Goal: Find specific page/section: Find specific page/section

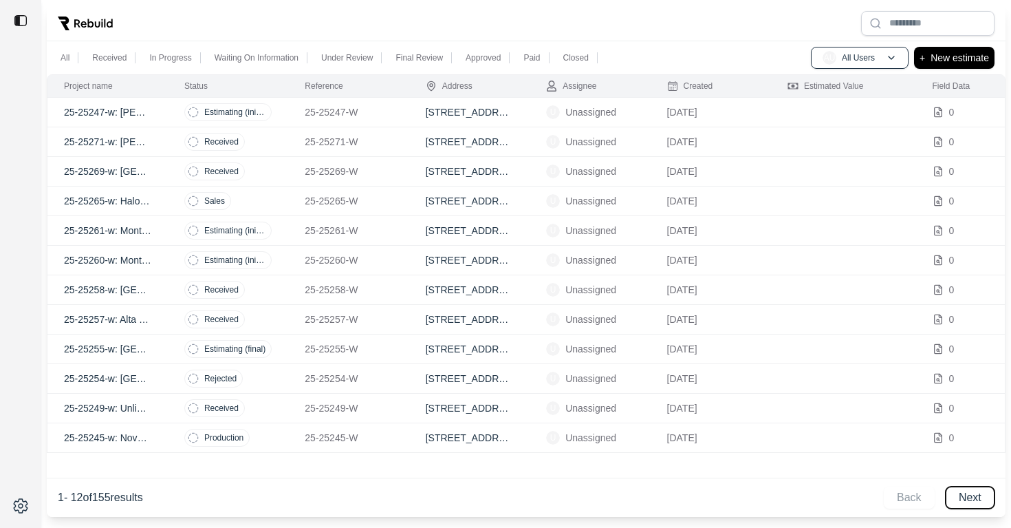
click at [972, 494] on button "Next" at bounding box center [970, 497] width 49 height 22
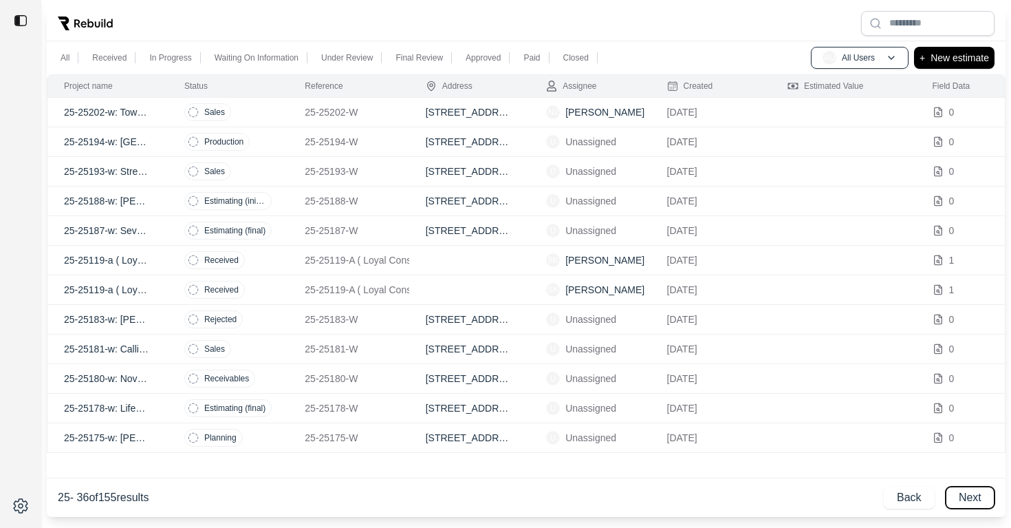
click at [974, 494] on button "Next" at bounding box center [970, 497] width 49 height 22
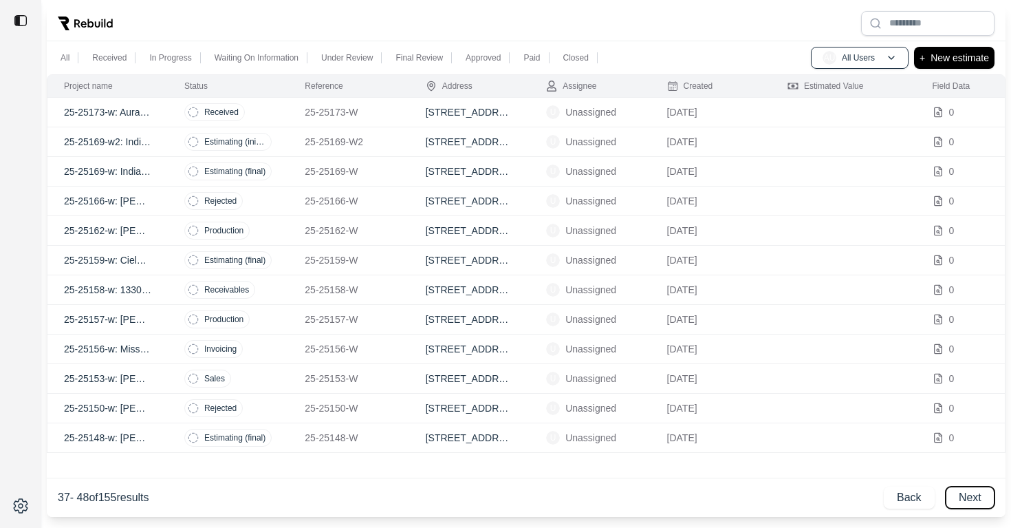
click at [974, 494] on button "Next" at bounding box center [970, 497] width 49 height 22
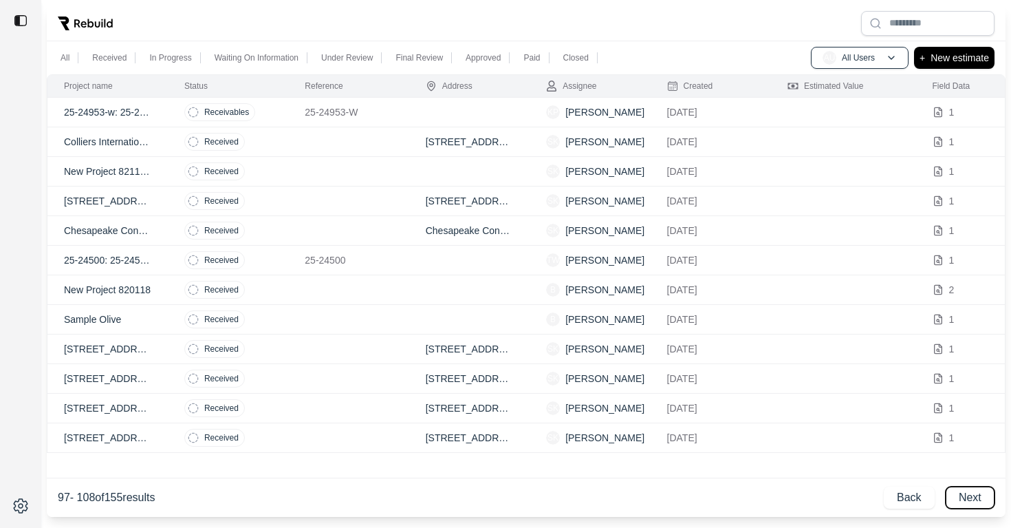
click at [974, 494] on button "Next" at bounding box center [970, 497] width 49 height 22
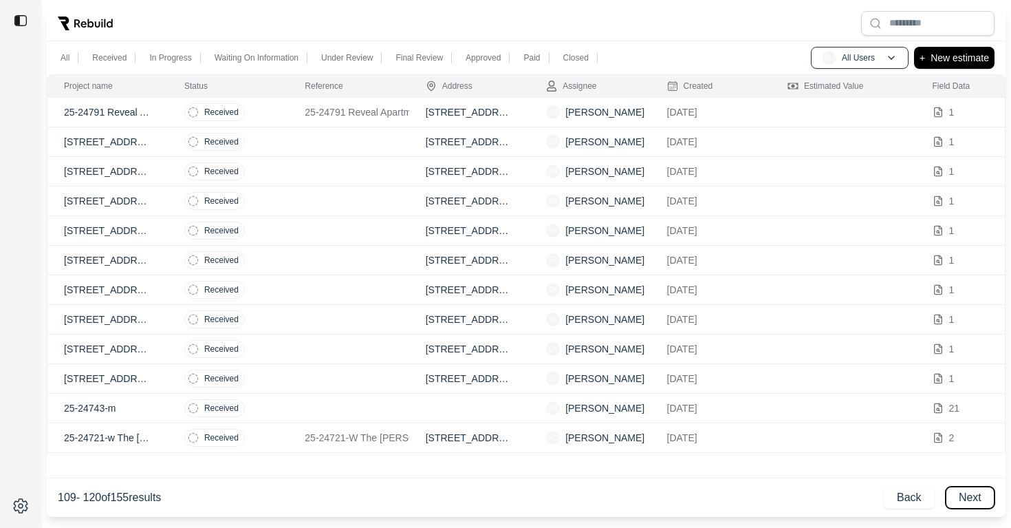
click at [974, 494] on button "Next" at bounding box center [970, 497] width 49 height 22
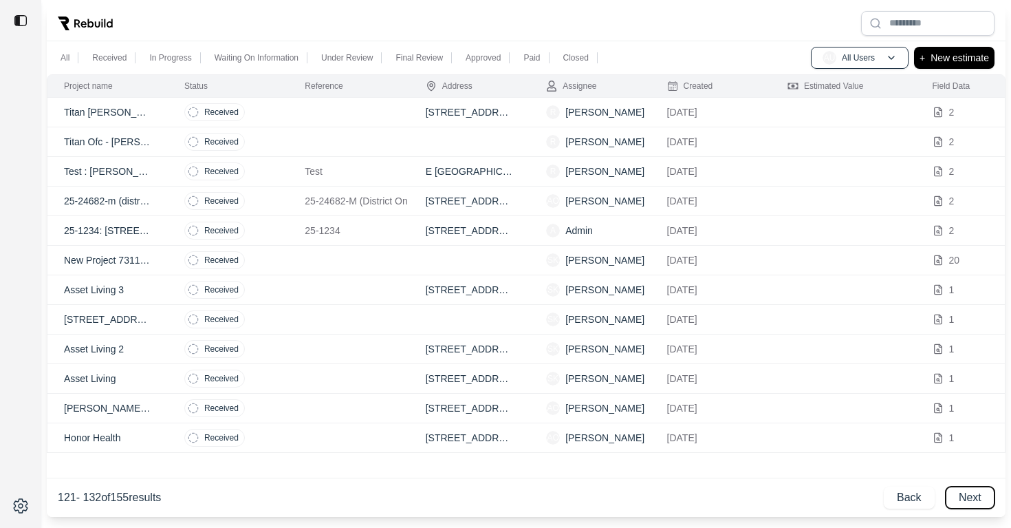
click at [974, 494] on button "Next" at bounding box center [970, 497] width 49 height 22
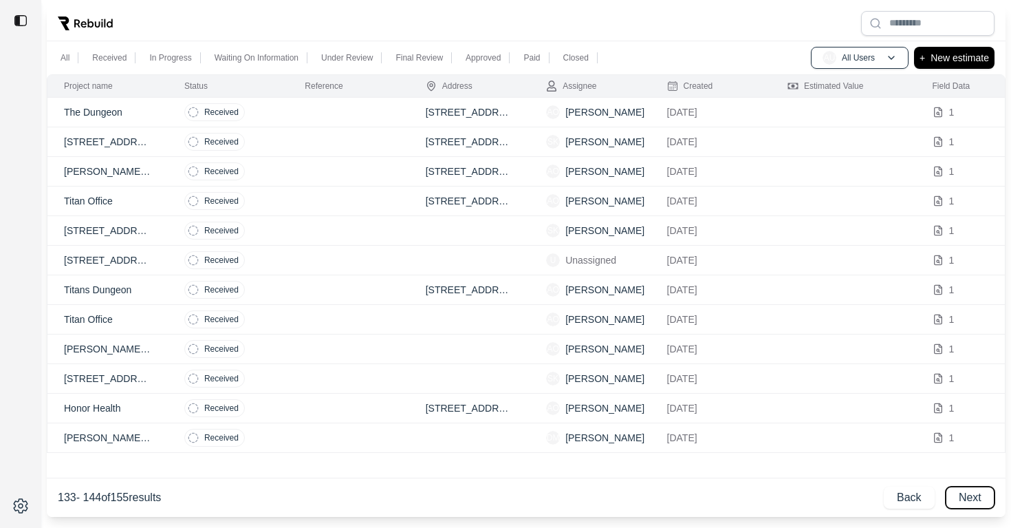
click at [974, 494] on button "Next" at bounding box center [970, 497] width 49 height 22
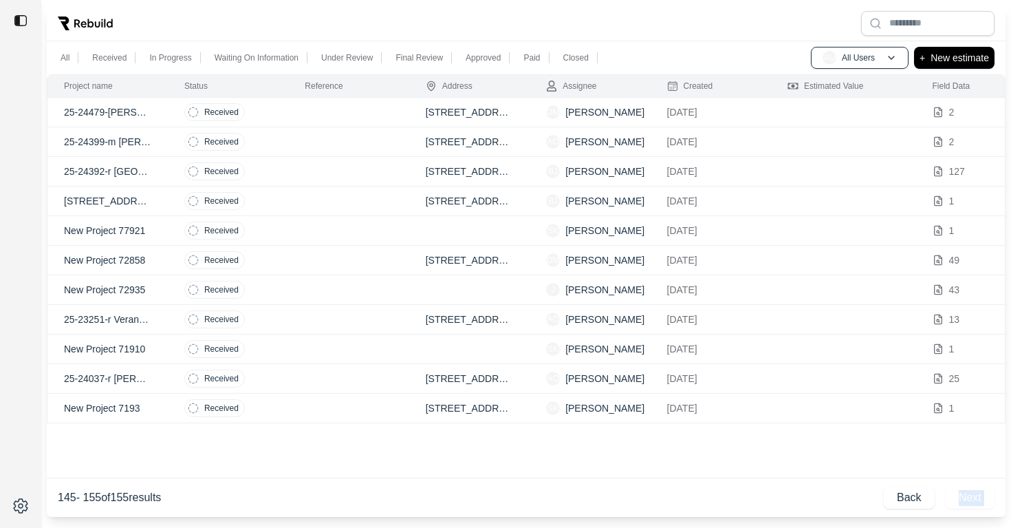
click at [974, 494] on div "Back Next" at bounding box center [939, 497] width 111 height 22
click at [916, 497] on button "Back" at bounding box center [909, 497] width 51 height 22
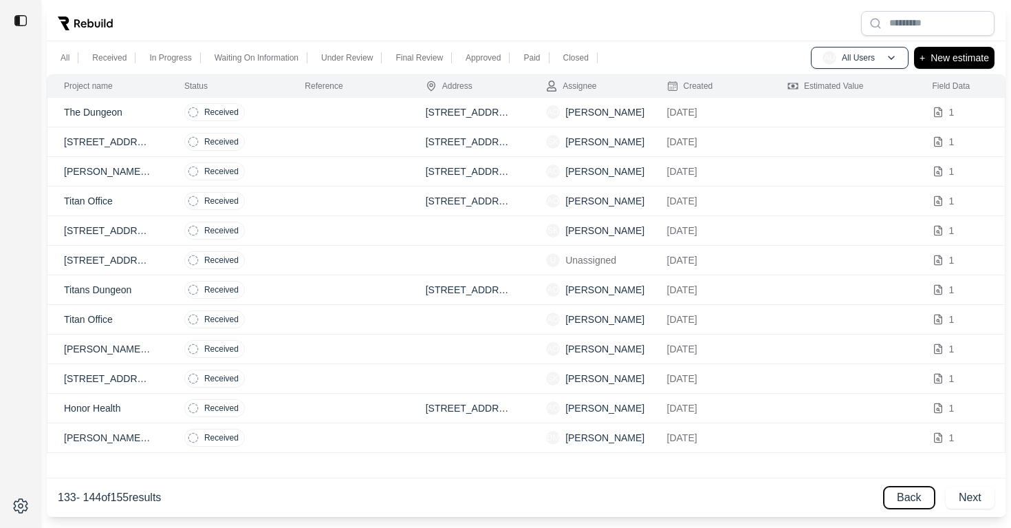
click at [913, 499] on button "Back" at bounding box center [909, 497] width 51 height 22
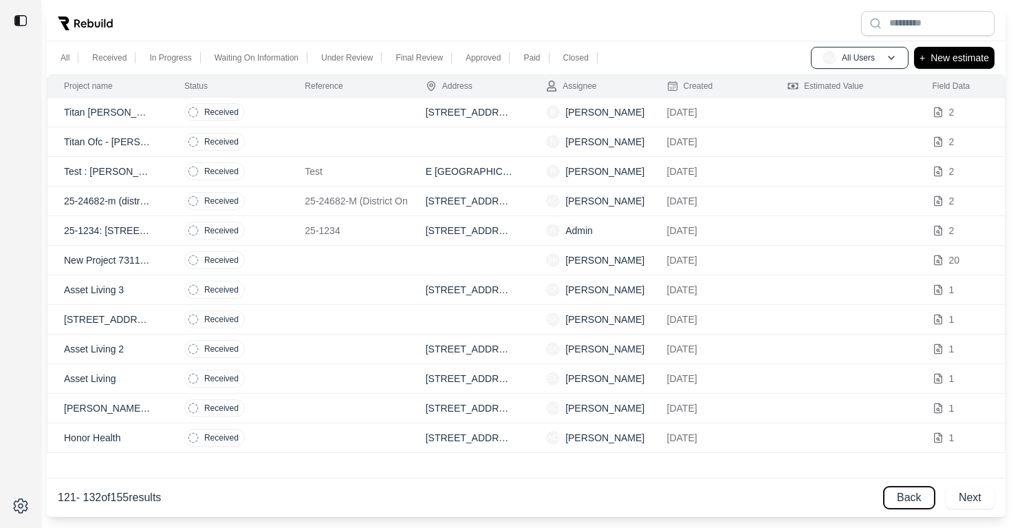
click at [914, 499] on button "Back" at bounding box center [909, 497] width 51 height 22
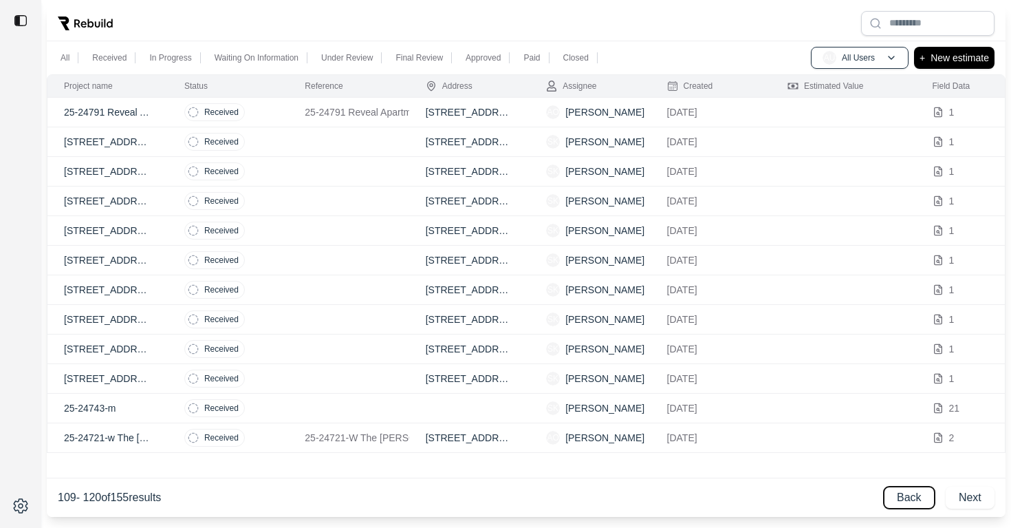
click at [914, 499] on button "Back" at bounding box center [909, 497] width 51 height 22
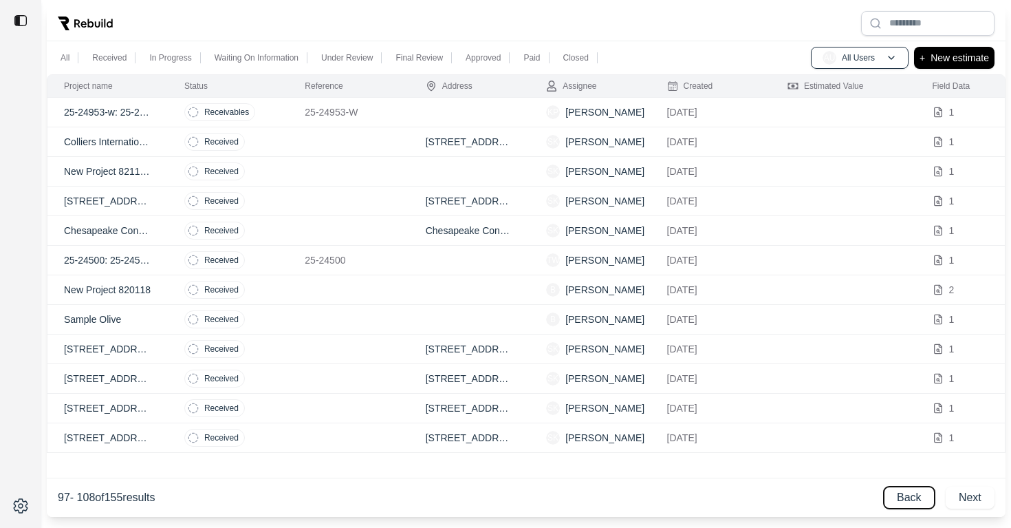
click at [906, 497] on button "Back" at bounding box center [909, 497] width 51 height 22
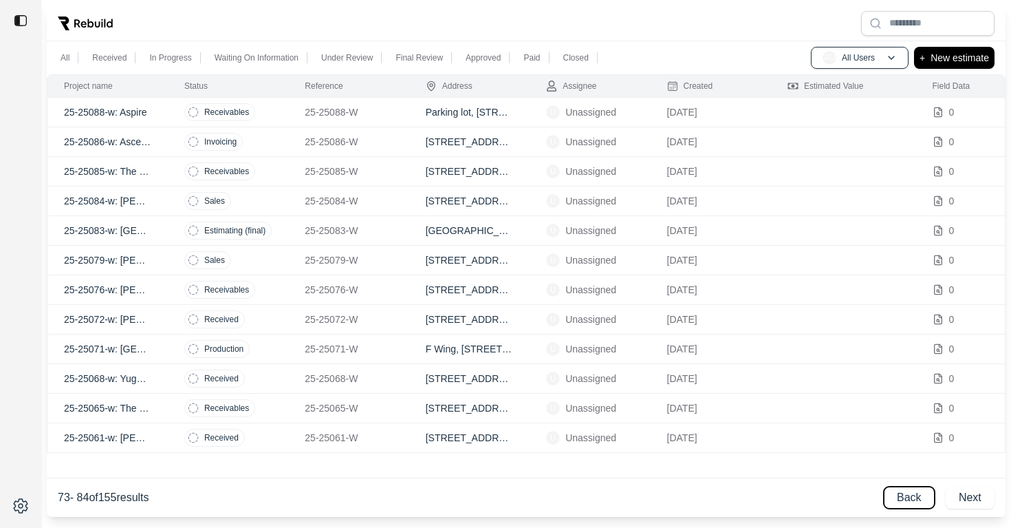
click at [906, 497] on button "Back" at bounding box center [909, 497] width 51 height 22
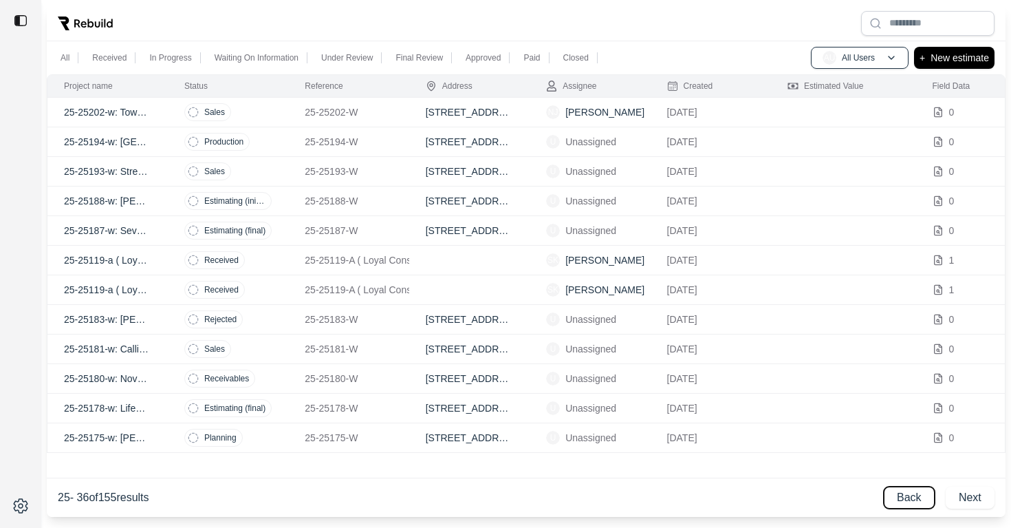
click at [906, 497] on button "Back" at bounding box center [909, 497] width 51 height 22
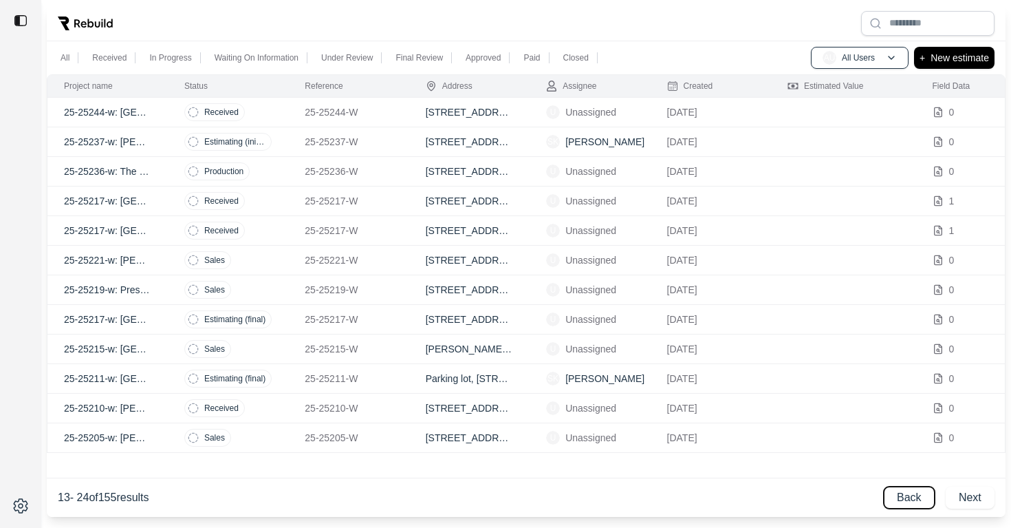
click at [906, 498] on button "Back" at bounding box center [909, 497] width 51 height 22
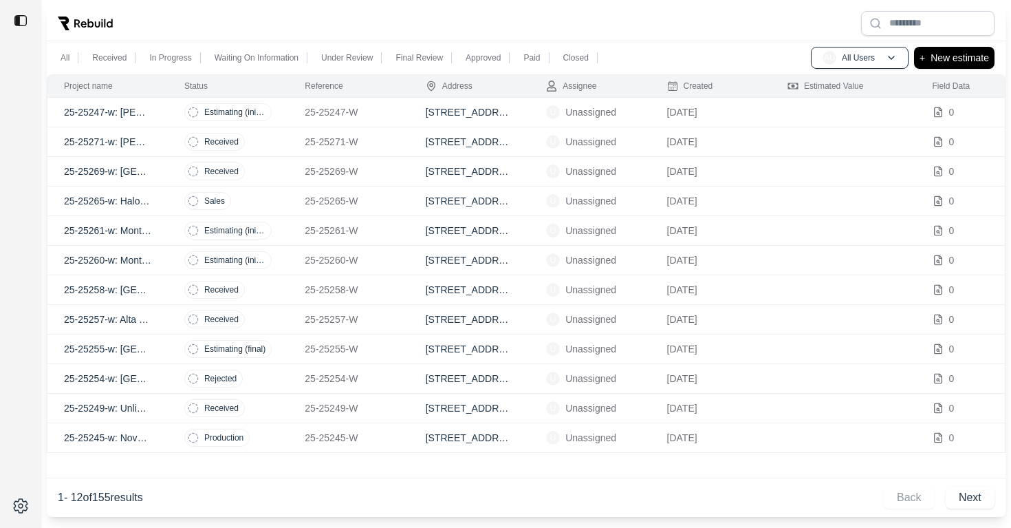
click at [903, 498] on div "Back Next" at bounding box center [939, 497] width 111 height 22
click at [972, 497] on button "Next" at bounding box center [970, 497] width 49 height 22
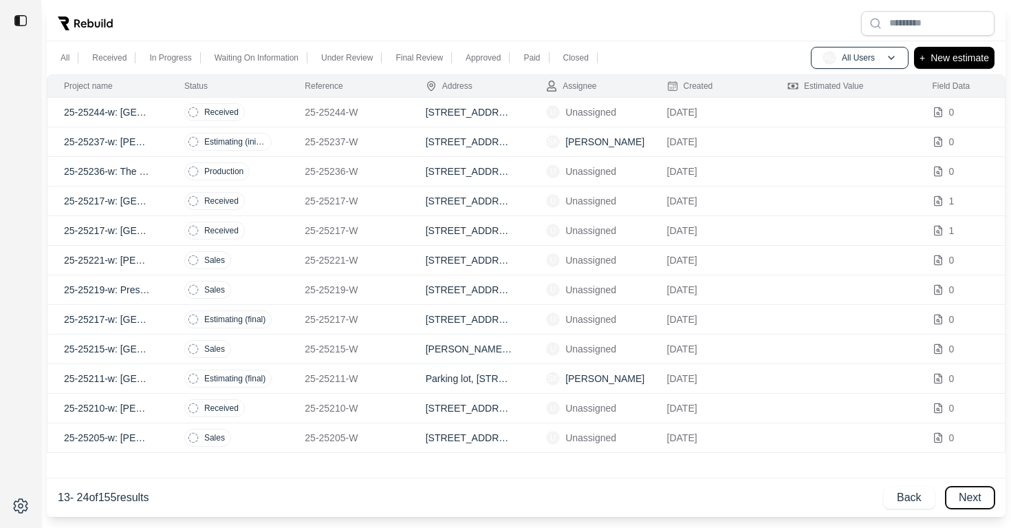
click at [972, 499] on button "Next" at bounding box center [970, 497] width 49 height 22
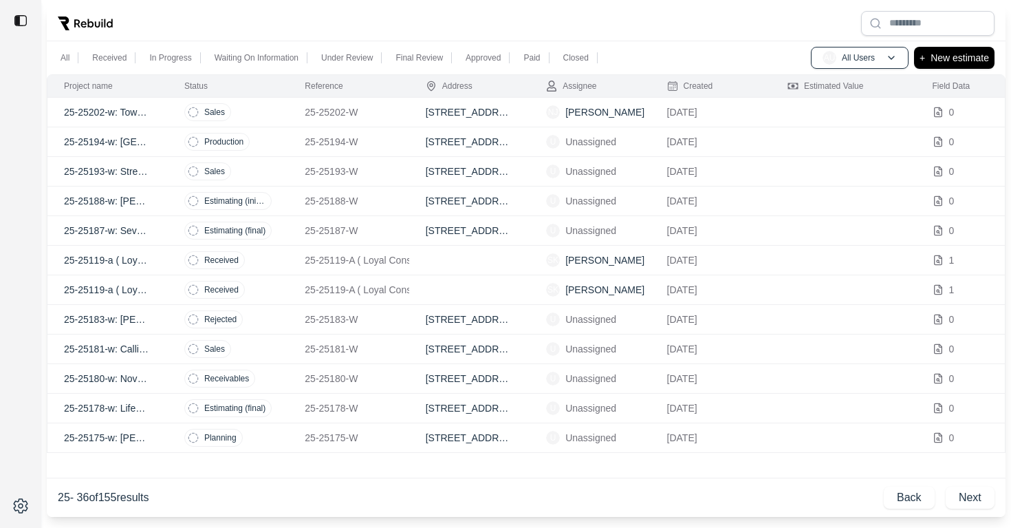
click at [105, 233] on p "25-25187-w: Seven Luxe 1059, 2059" at bounding box center [107, 231] width 87 height 14
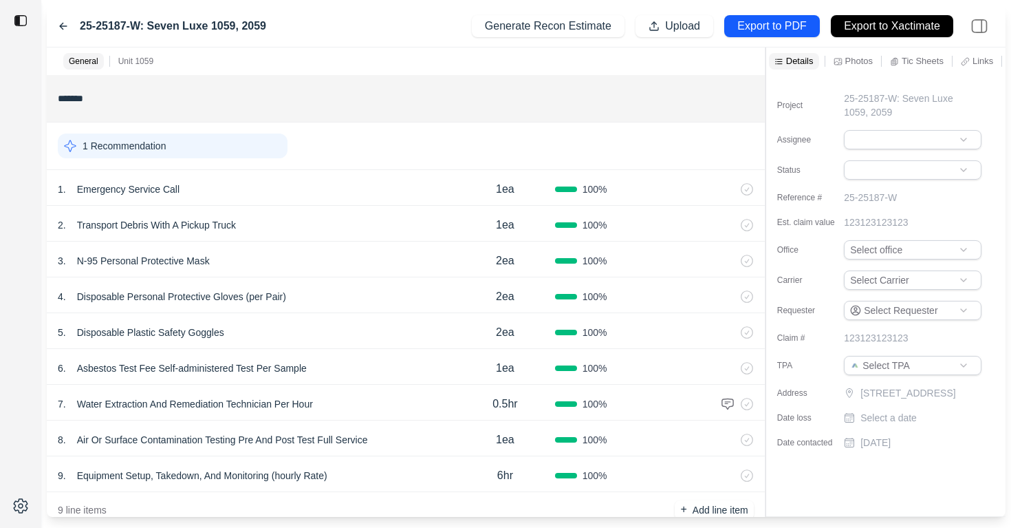
click at [65, 25] on icon at bounding box center [63, 26] width 11 height 11
